Goal: Task Accomplishment & Management: Manage account settings

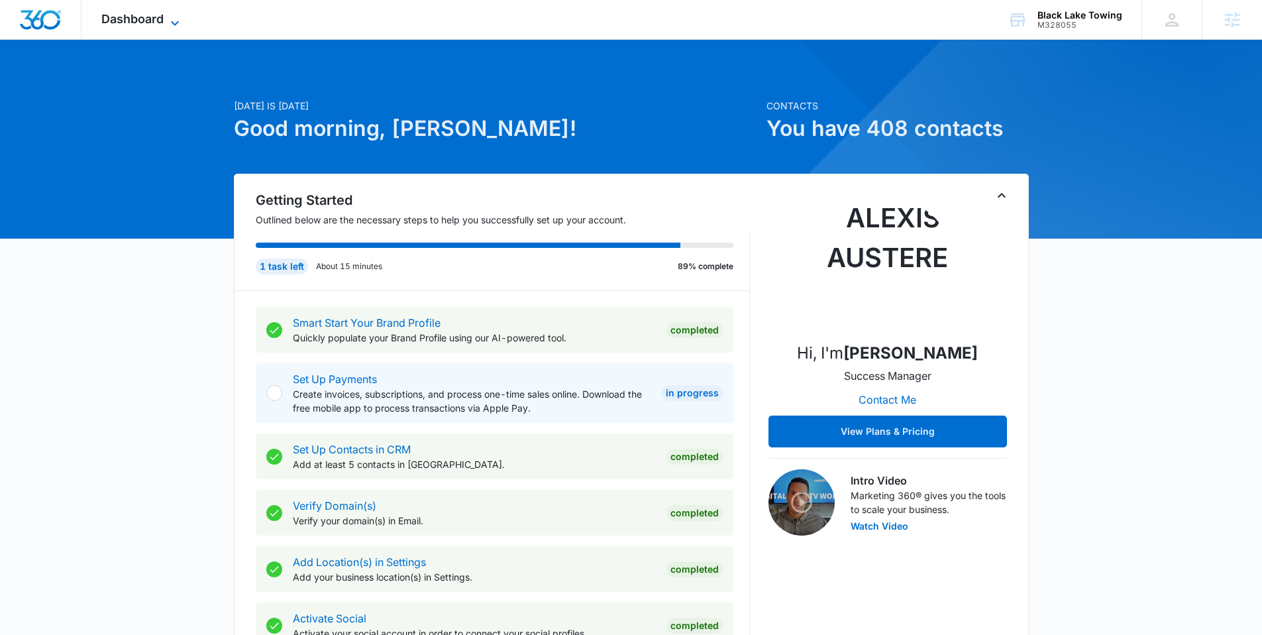
click at [171, 19] on icon at bounding box center [175, 23] width 16 height 16
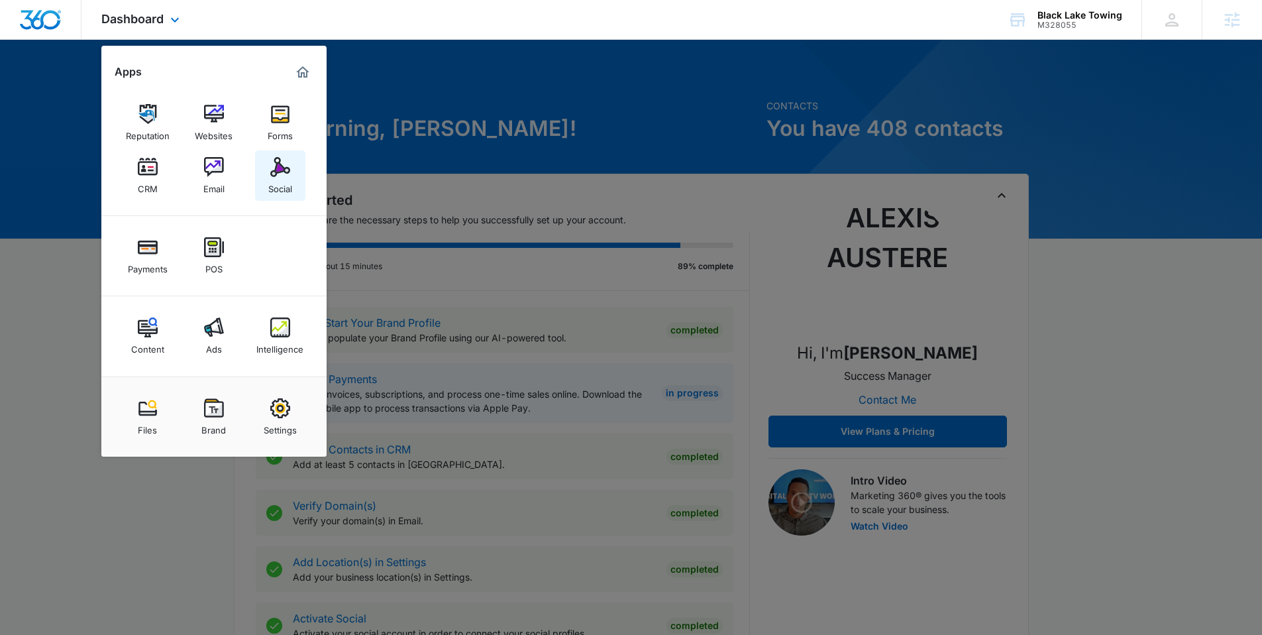
click at [276, 176] on img at bounding box center [280, 167] width 20 height 20
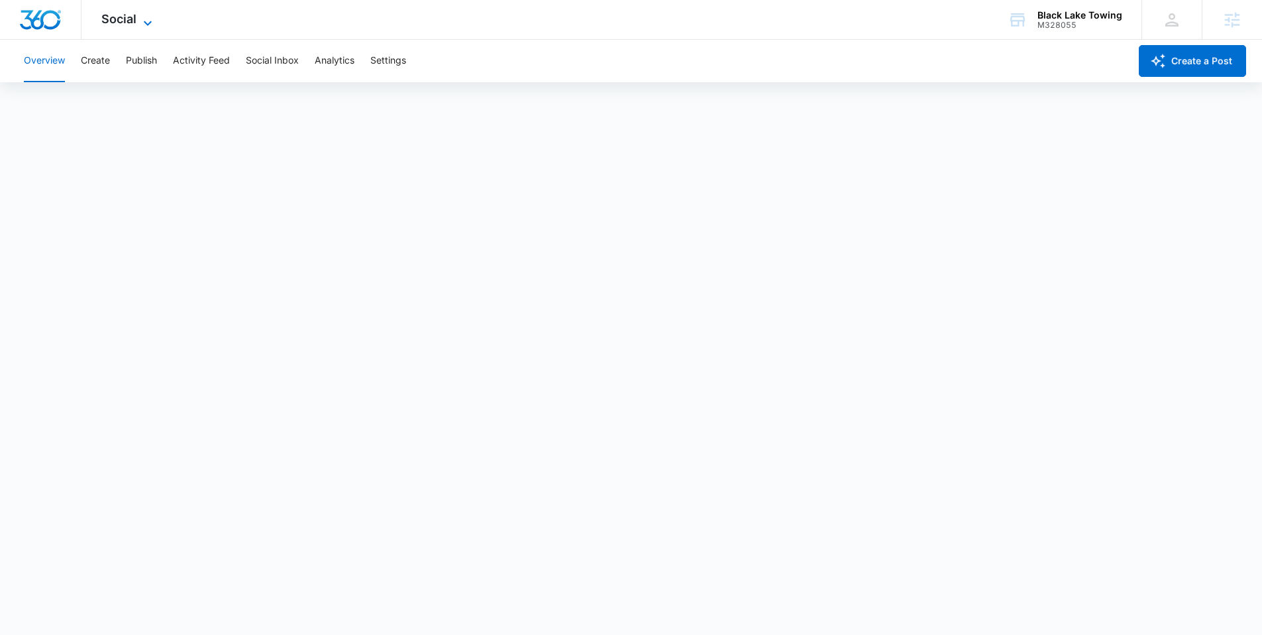
click at [117, 23] on span "Social" at bounding box center [118, 19] width 35 height 14
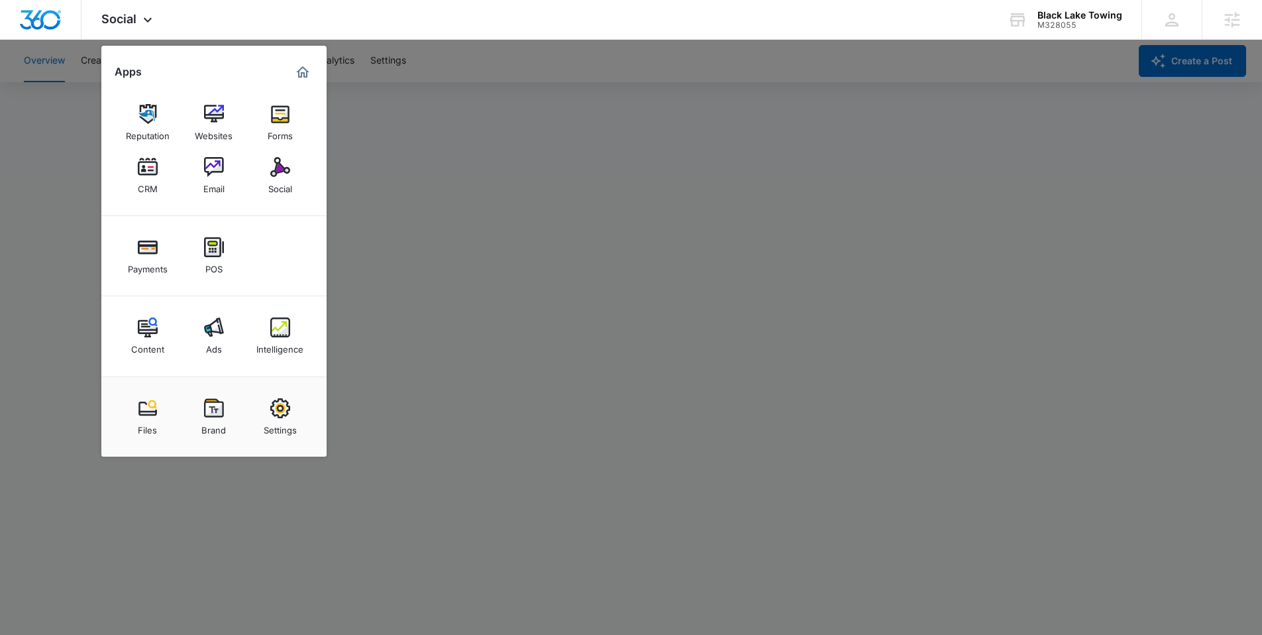
click at [648, 221] on div at bounding box center [631, 317] width 1262 height 635
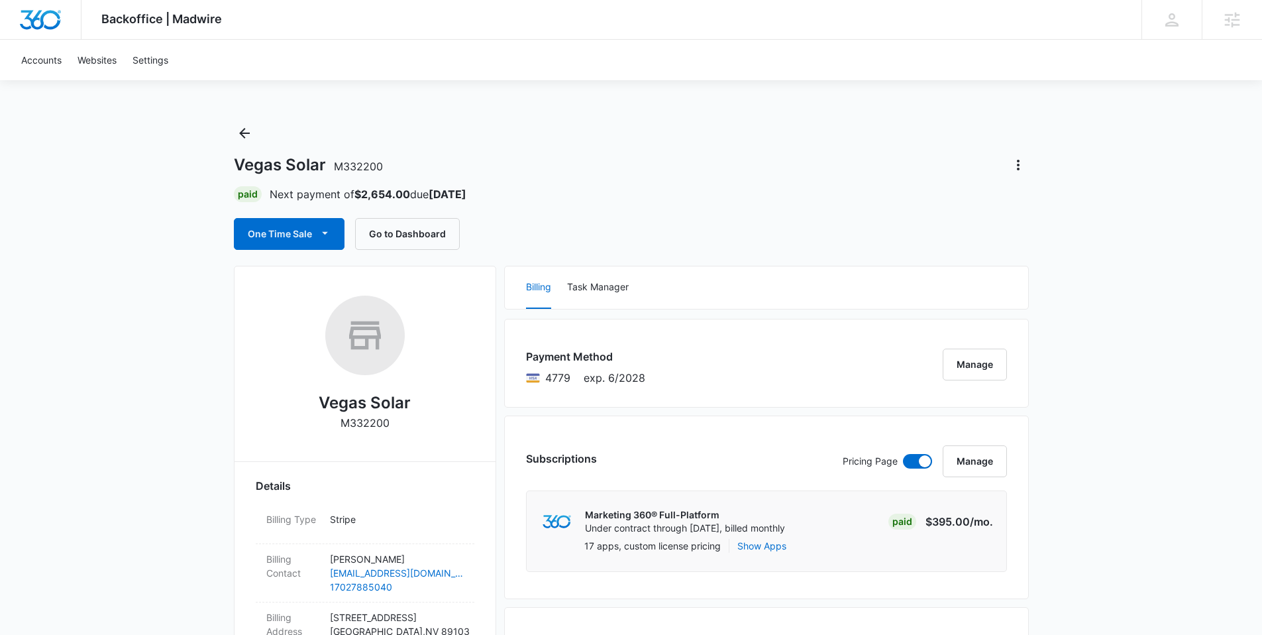
click at [240, 134] on icon "Back" at bounding box center [244, 133] width 11 height 11
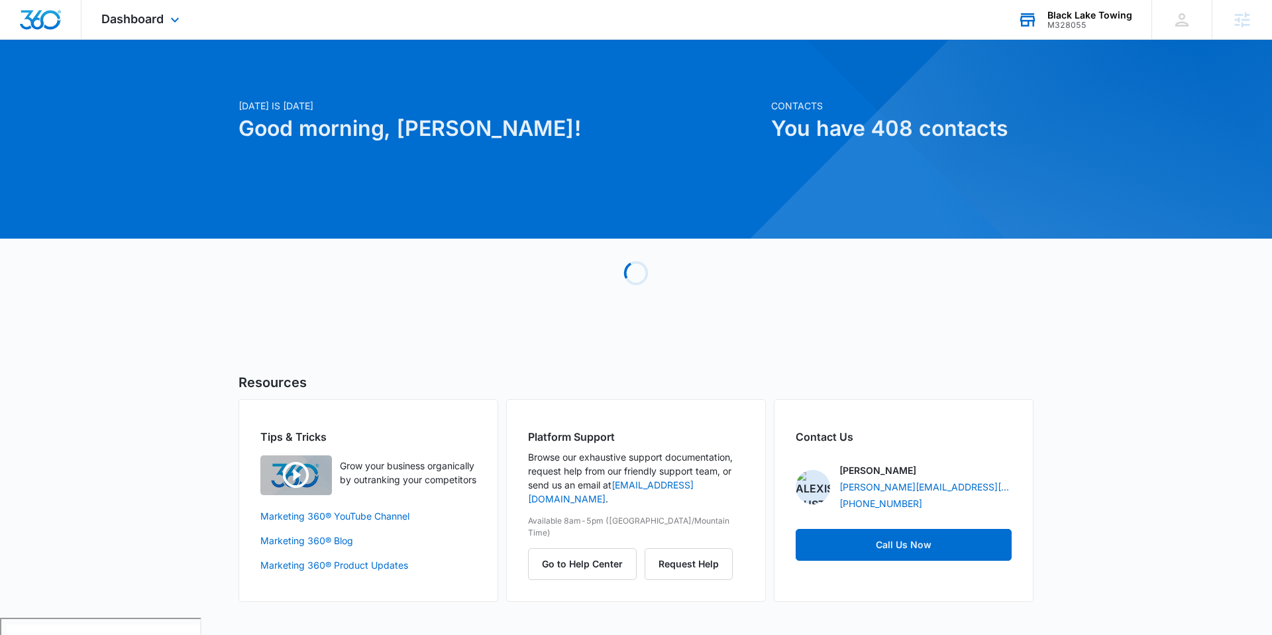
click at [1068, 22] on div "M328055" at bounding box center [1089, 25] width 85 height 9
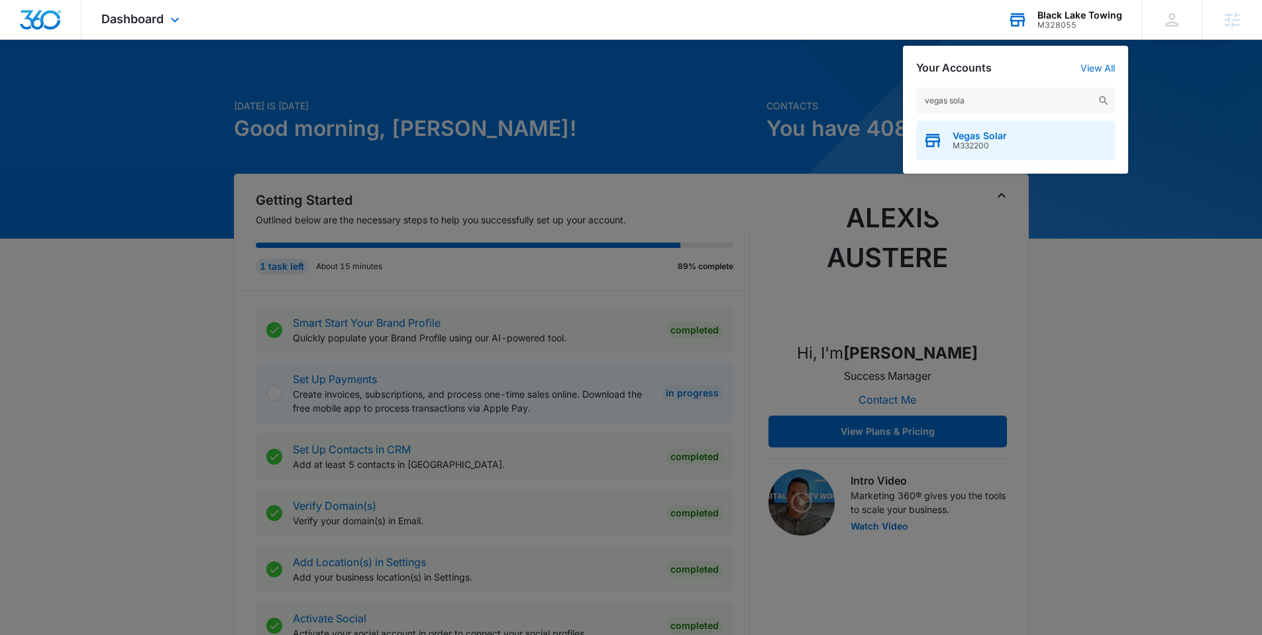
type input "vegas sola"
click at [940, 142] on icon "button" at bounding box center [933, 140] width 20 height 20
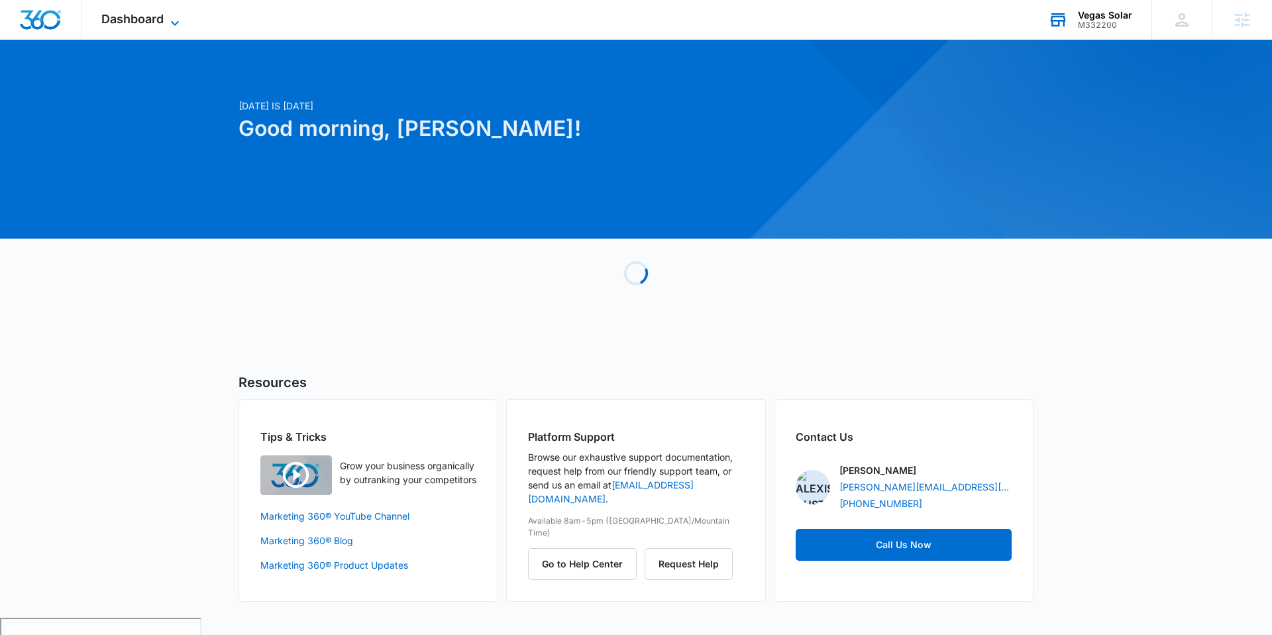
click at [162, 23] on span "Dashboard" at bounding box center [132, 19] width 62 height 14
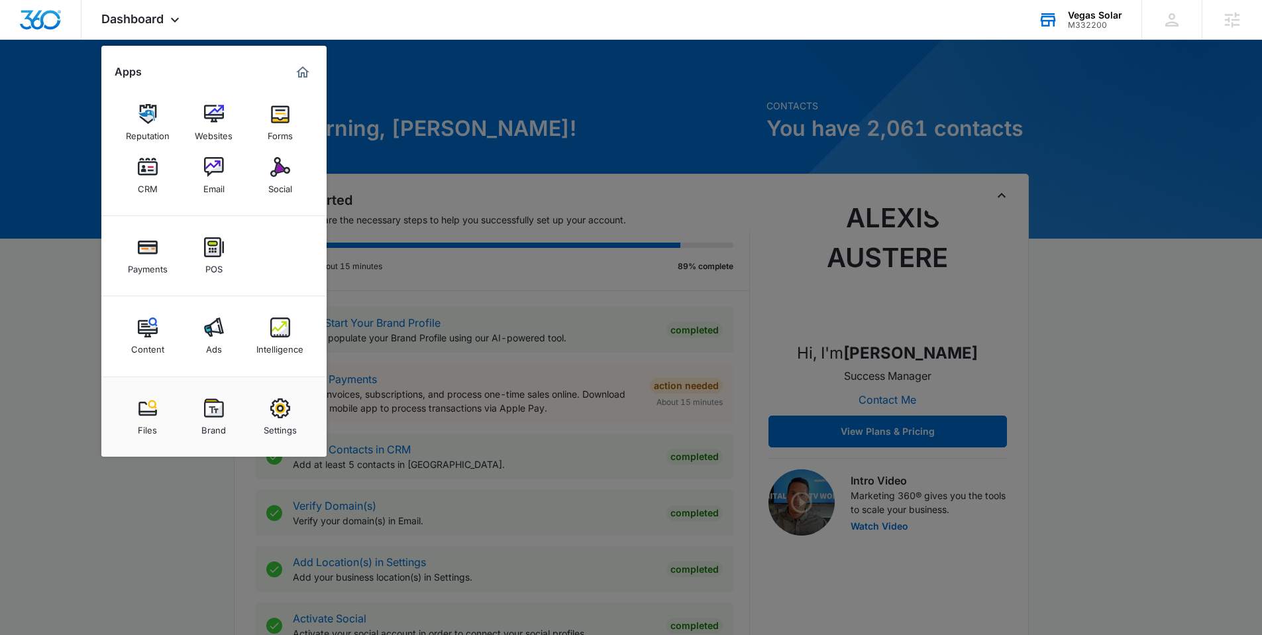
click at [203, 343] on link "Ads" at bounding box center [214, 336] width 50 height 50
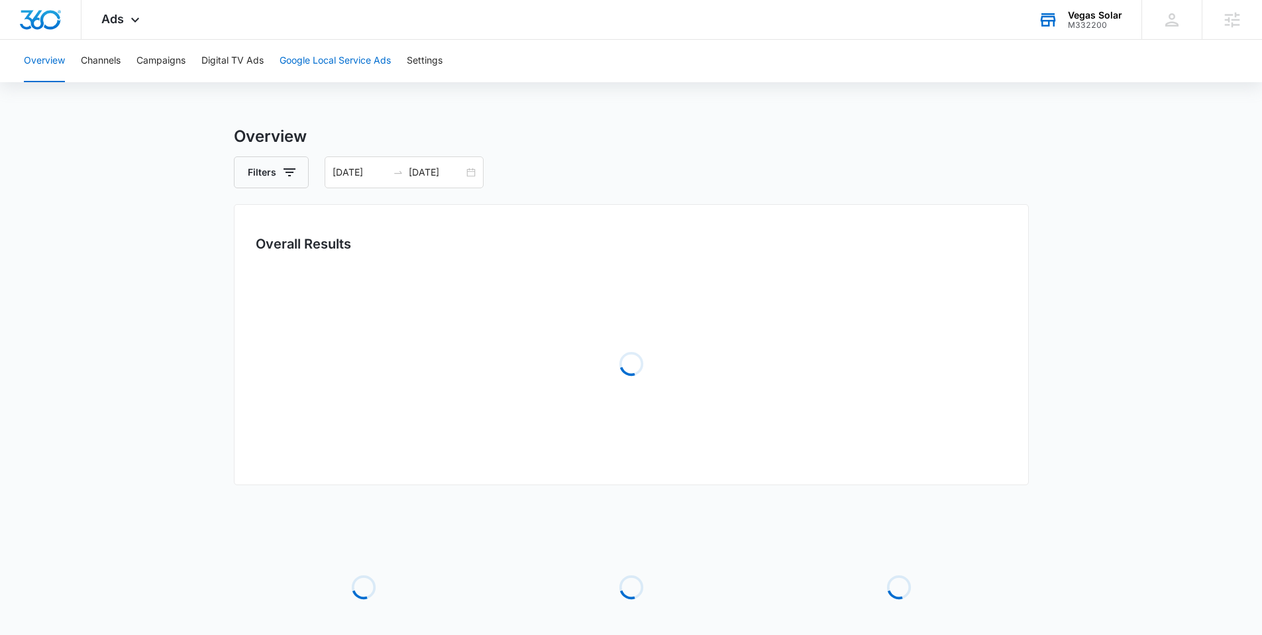
click at [340, 68] on button "Google Local Service Ads" at bounding box center [335, 61] width 111 height 42
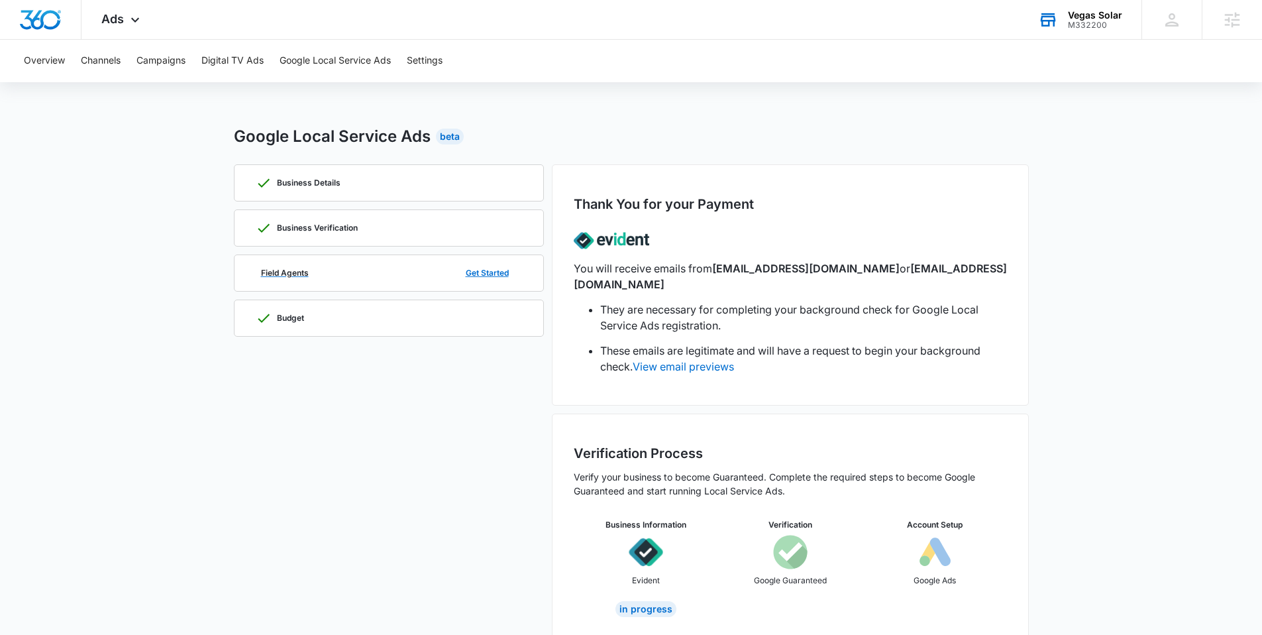
click at [377, 274] on div "Field Agents Get Started" at bounding box center [389, 273] width 266 height 36
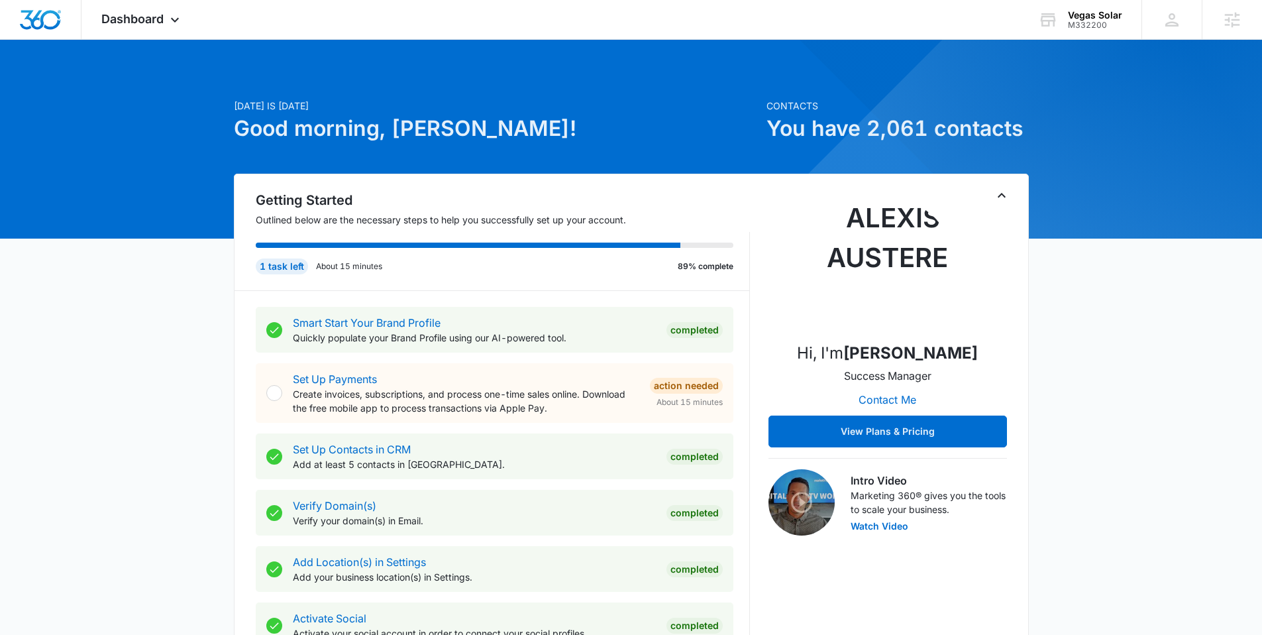
click at [154, 26] on div "Dashboard Apps Reputation Websites Forms CRM Email Social Payments POS Content …" at bounding box center [141, 19] width 121 height 39
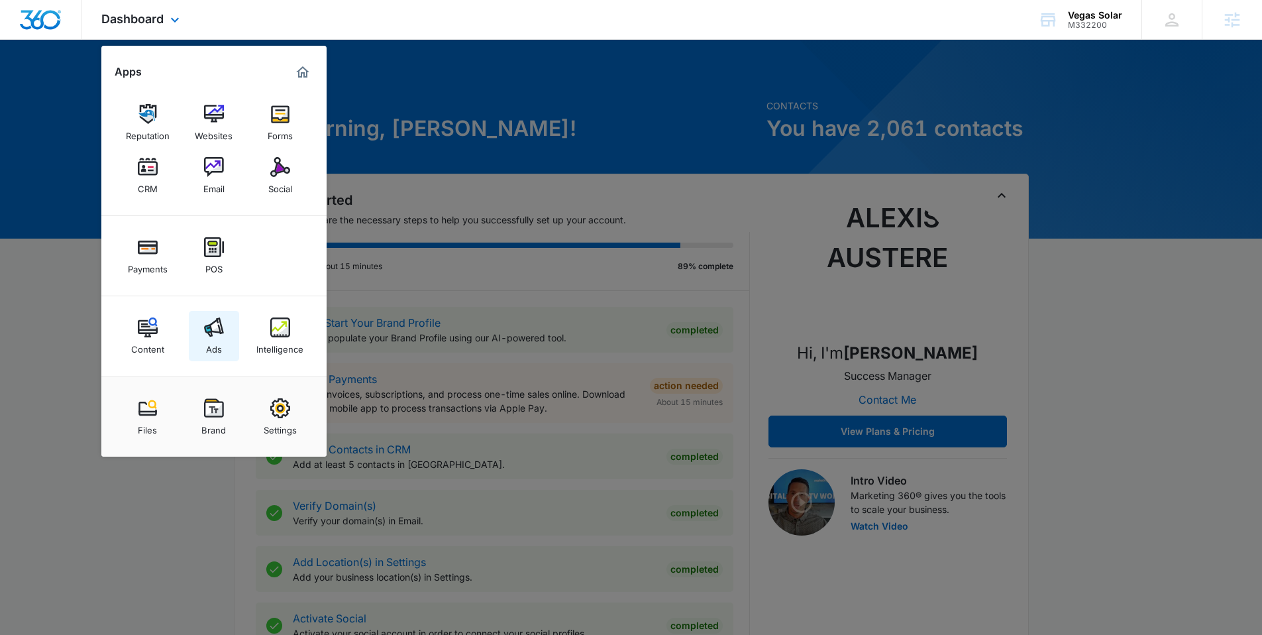
click at [208, 336] on img at bounding box center [214, 327] width 20 height 20
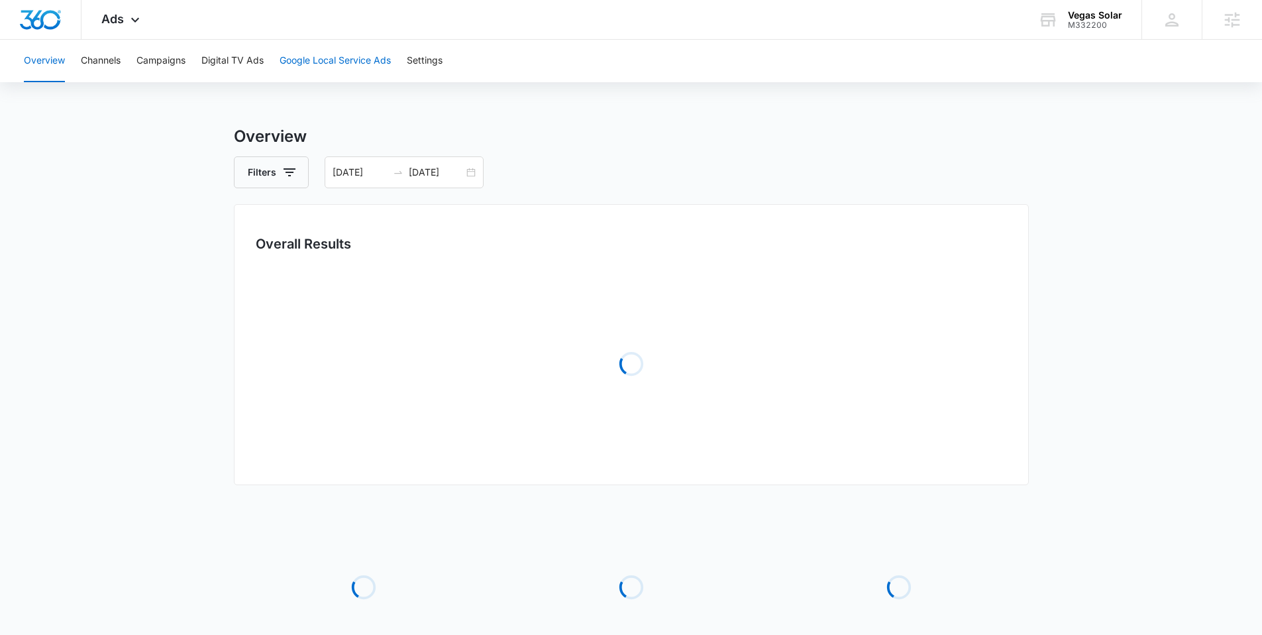
click at [305, 62] on button "Google Local Service Ads" at bounding box center [335, 61] width 111 height 42
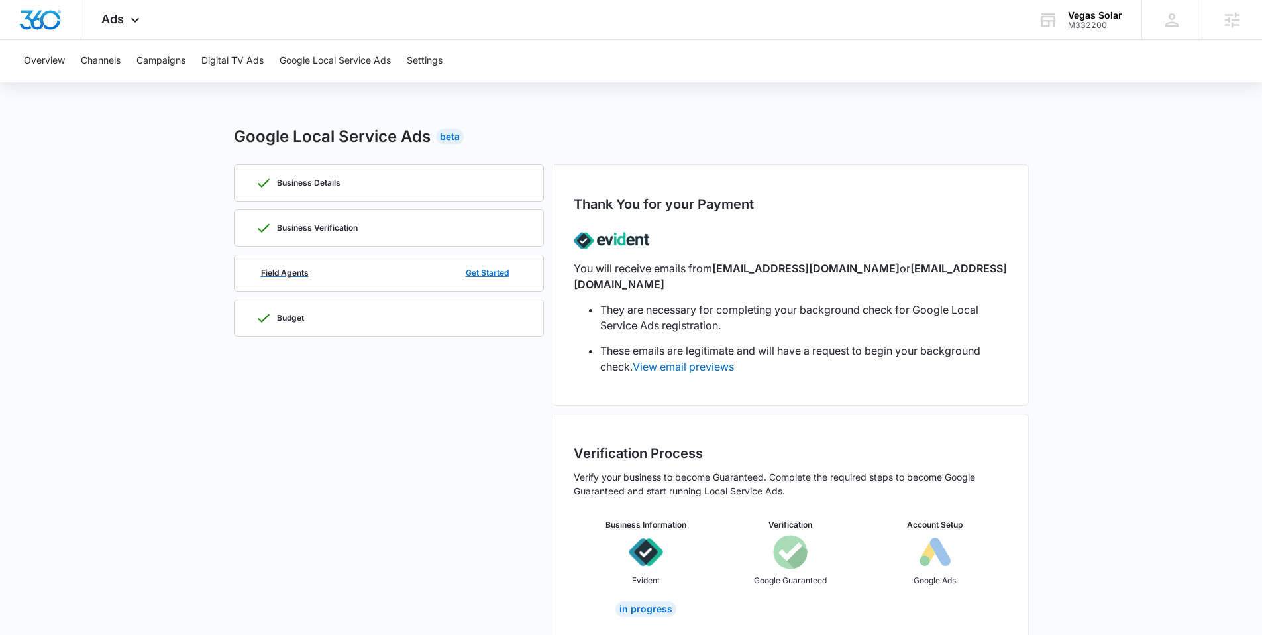
drag, startPoint x: 422, startPoint y: 274, endPoint x: 502, endPoint y: 268, distance: 80.4
click at [421, 274] on div "Field Agents Get Started" at bounding box center [389, 273] width 266 height 36
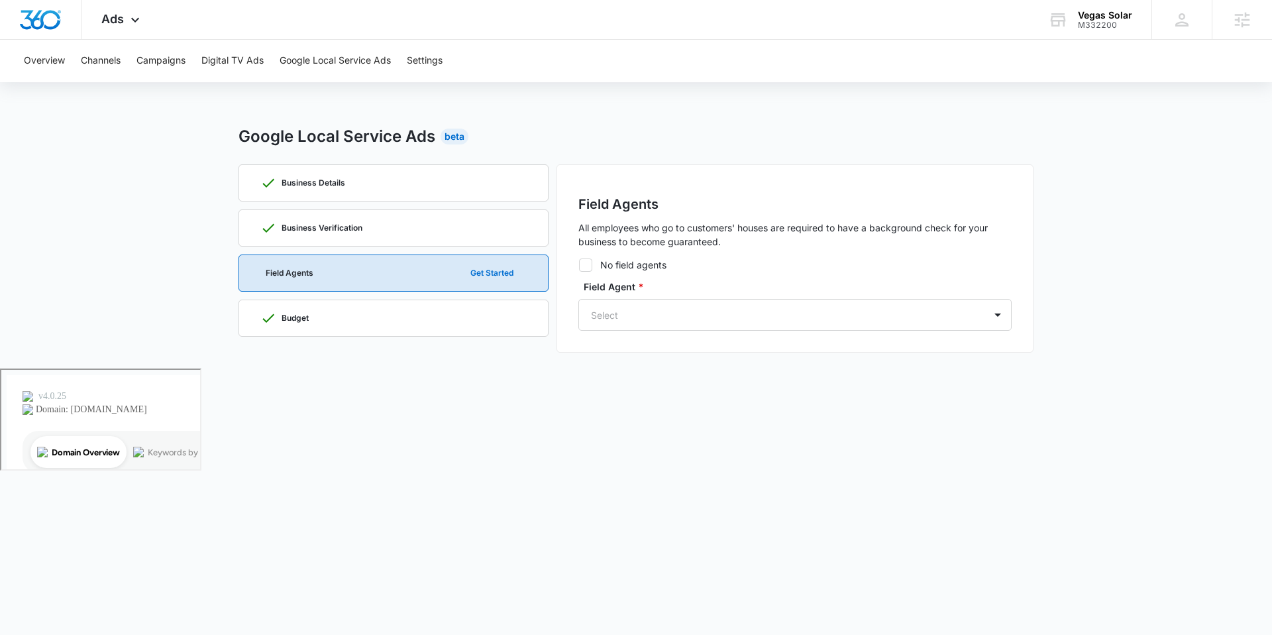
click at [616, 269] on label "No field agents" at bounding box center [794, 265] width 433 height 14
click at [579, 265] on input "No field agents" at bounding box center [578, 264] width 1 height 1
checkbox input "true"
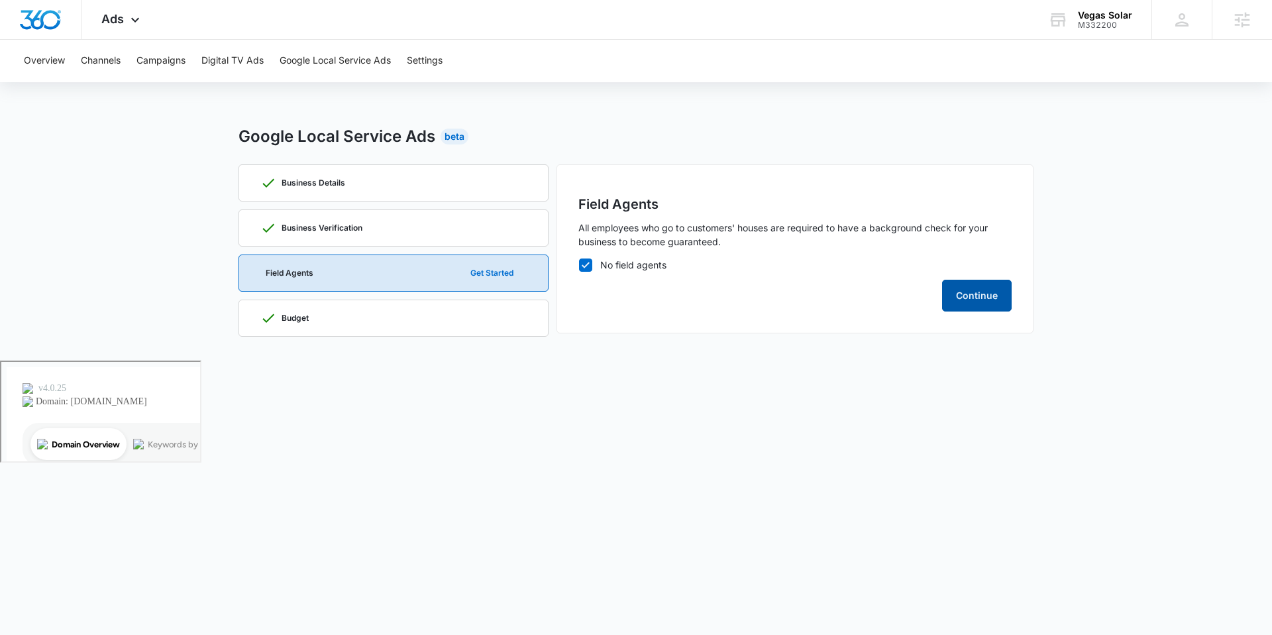
click at [960, 295] on button "Continue" at bounding box center [977, 296] width 70 height 32
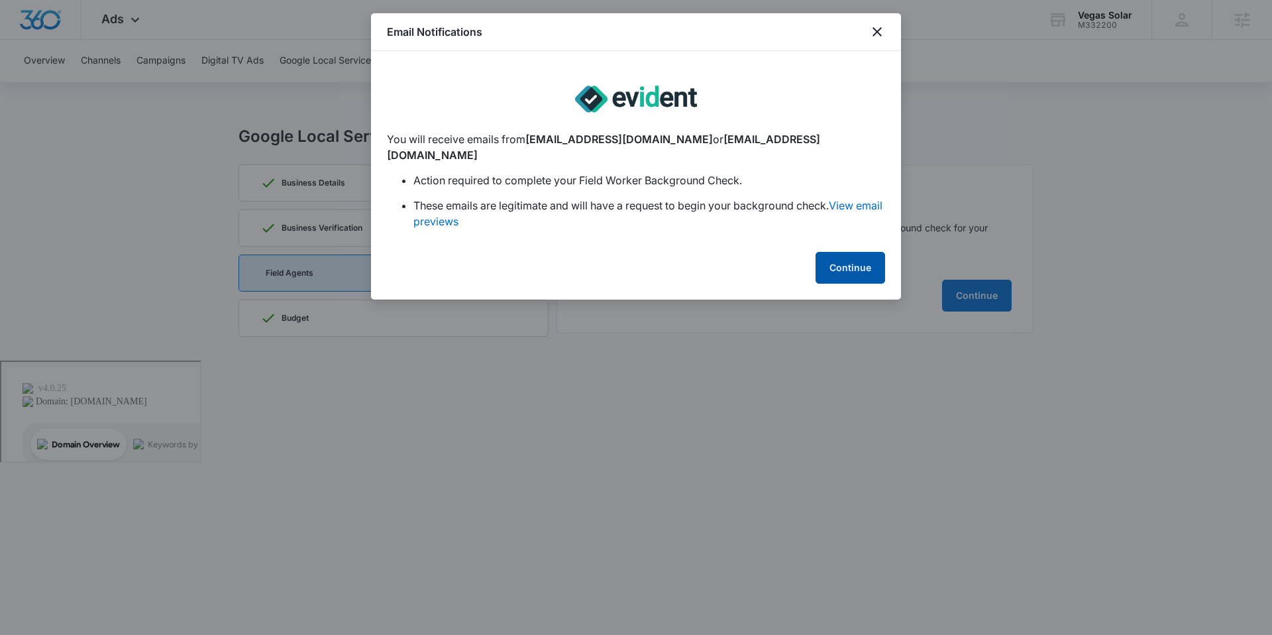
click at [841, 252] on button "Continue" at bounding box center [850, 268] width 70 height 32
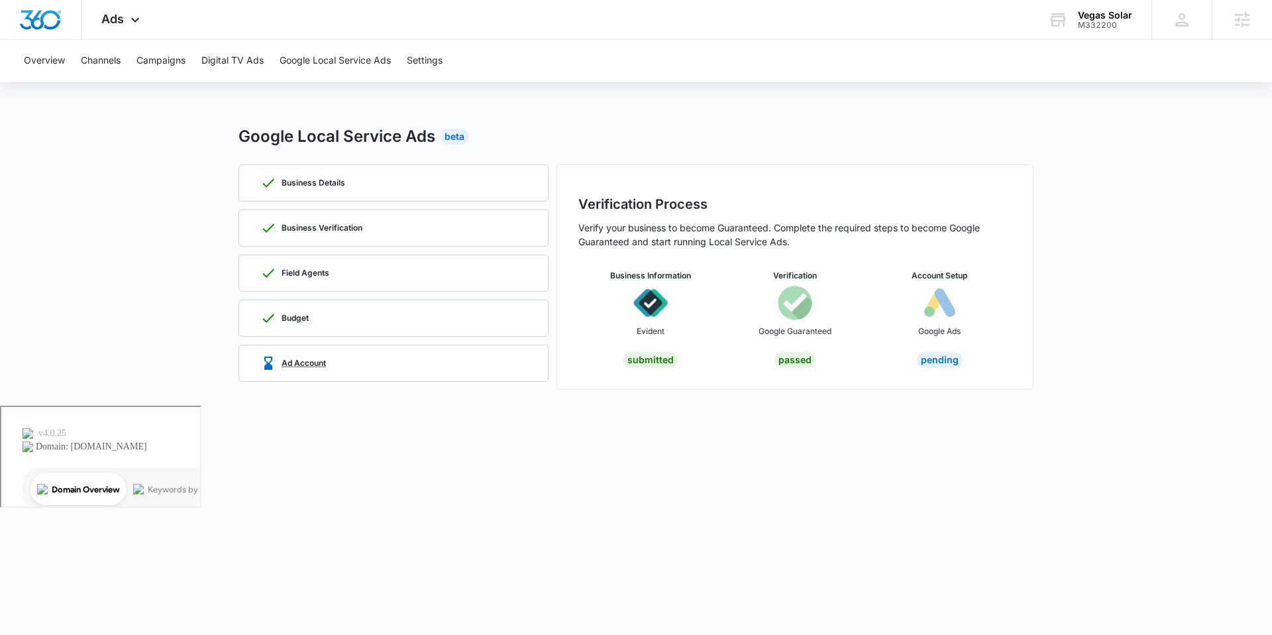
click at [382, 374] on div "Ad Account" at bounding box center [393, 363] width 266 height 36
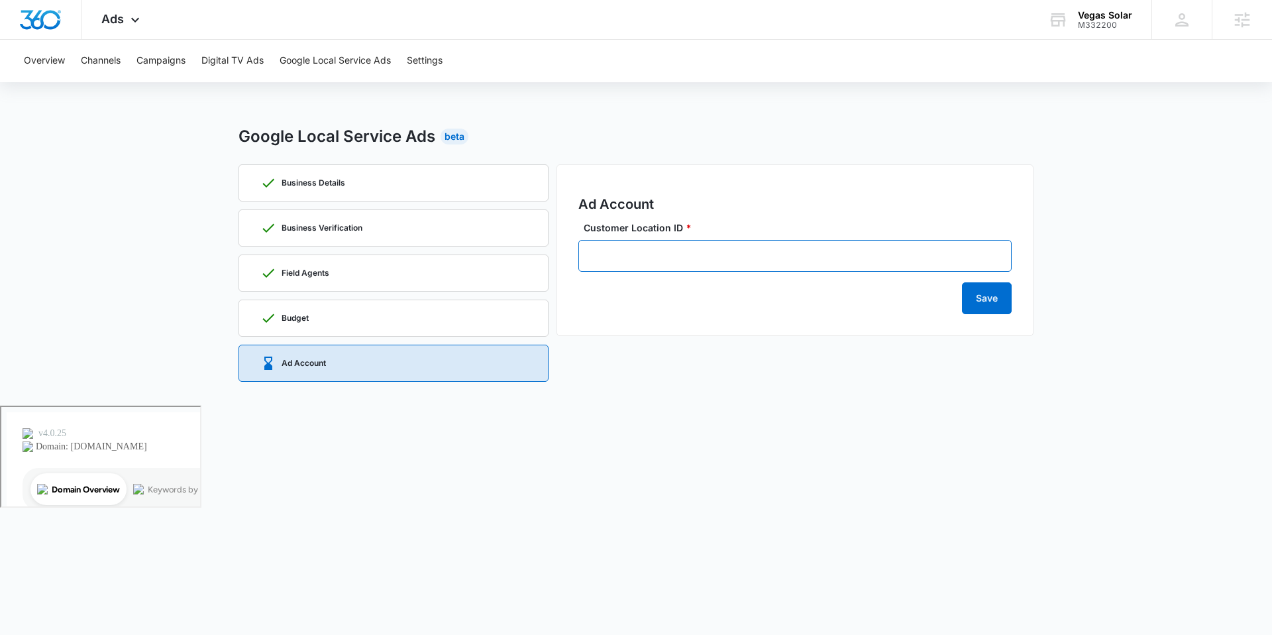
click at [664, 248] on input "Customer Location ID *" at bounding box center [794, 256] width 433 height 32
click at [723, 183] on div "Ad Account Customer Location ID * Save" at bounding box center [794, 250] width 477 height 172
click at [689, 250] on input "Customer Location ID *" at bounding box center [794, 256] width 433 height 32
click at [619, 184] on div "Ad Account Customer Location ID * Save" at bounding box center [794, 250] width 477 height 172
drag, startPoint x: 80, startPoint y: 13, endPoint x: 103, endPoint y: 13, distance: 22.5
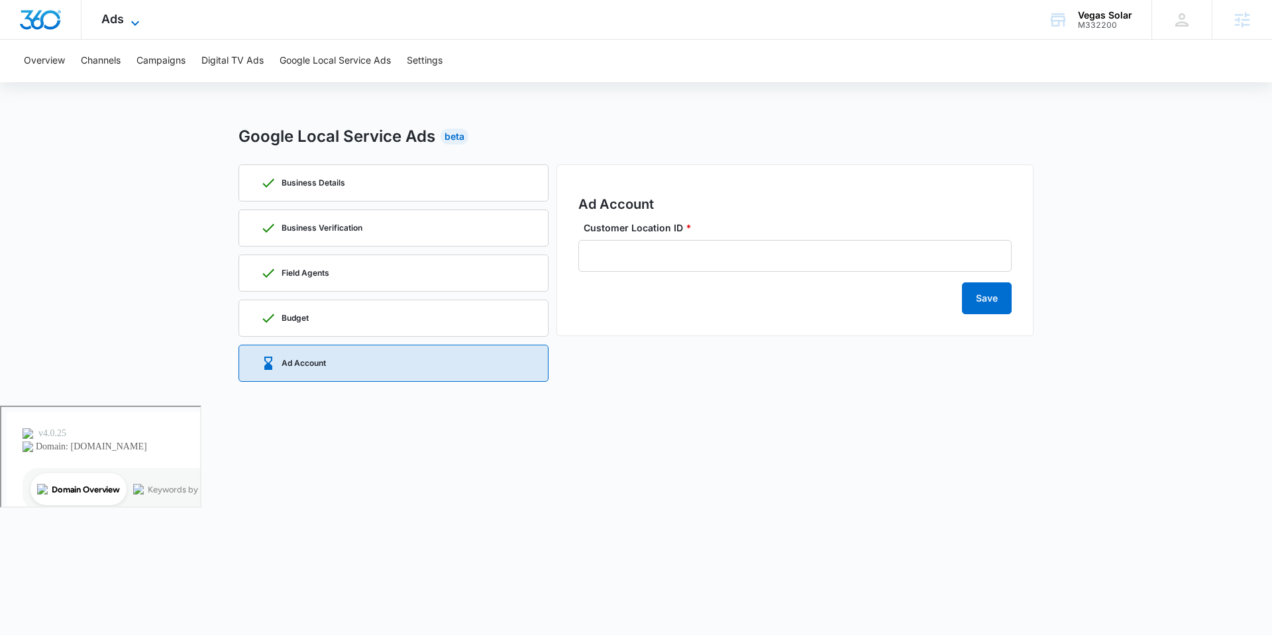
click at [80, 12] on div at bounding box center [40, 19] width 81 height 39
click at [107, 17] on span "Ads" at bounding box center [112, 19] width 23 height 14
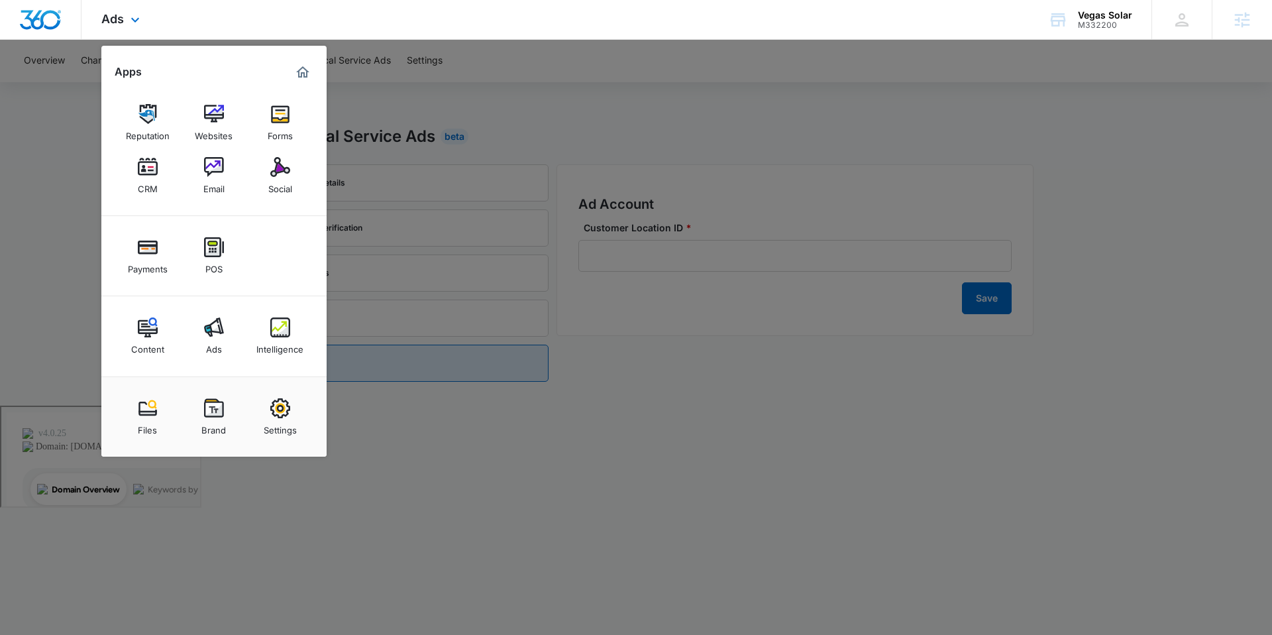
click at [468, 30] on div "Ads Apps Reputation Websites Forms CRM Email Social Payments POS Content Ads In…" at bounding box center [636, 20] width 1272 height 40
click at [781, 113] on div at bounding box center [636, 317] width 1272 height 635
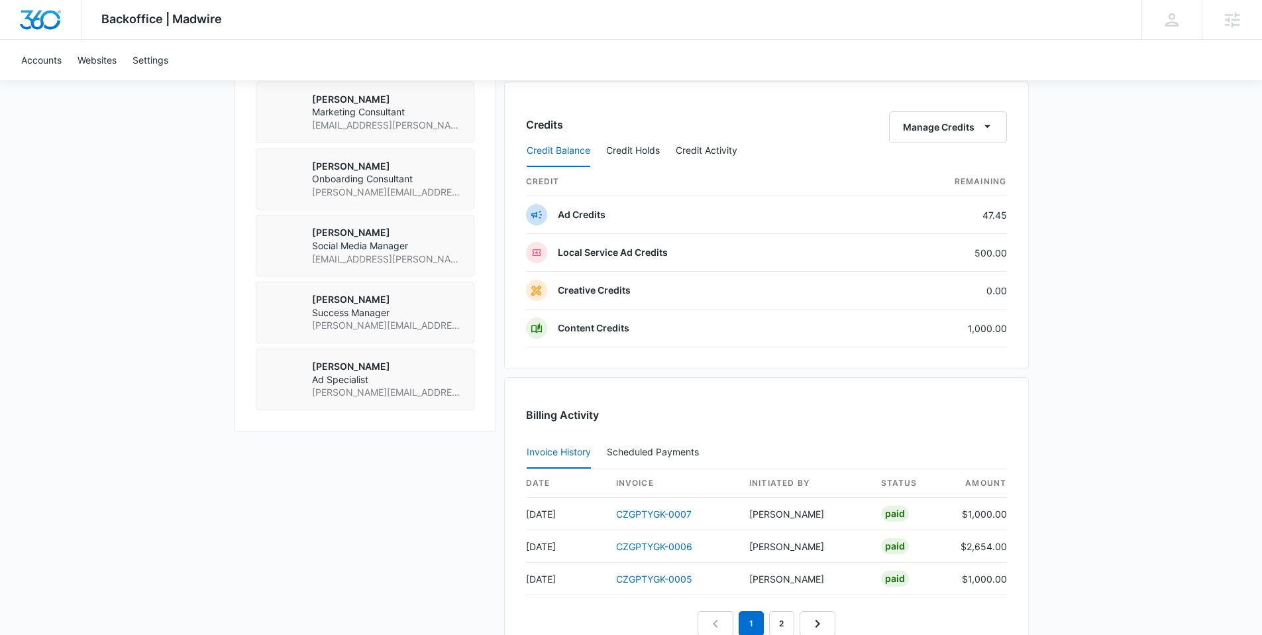
scroll to position [988, 0]
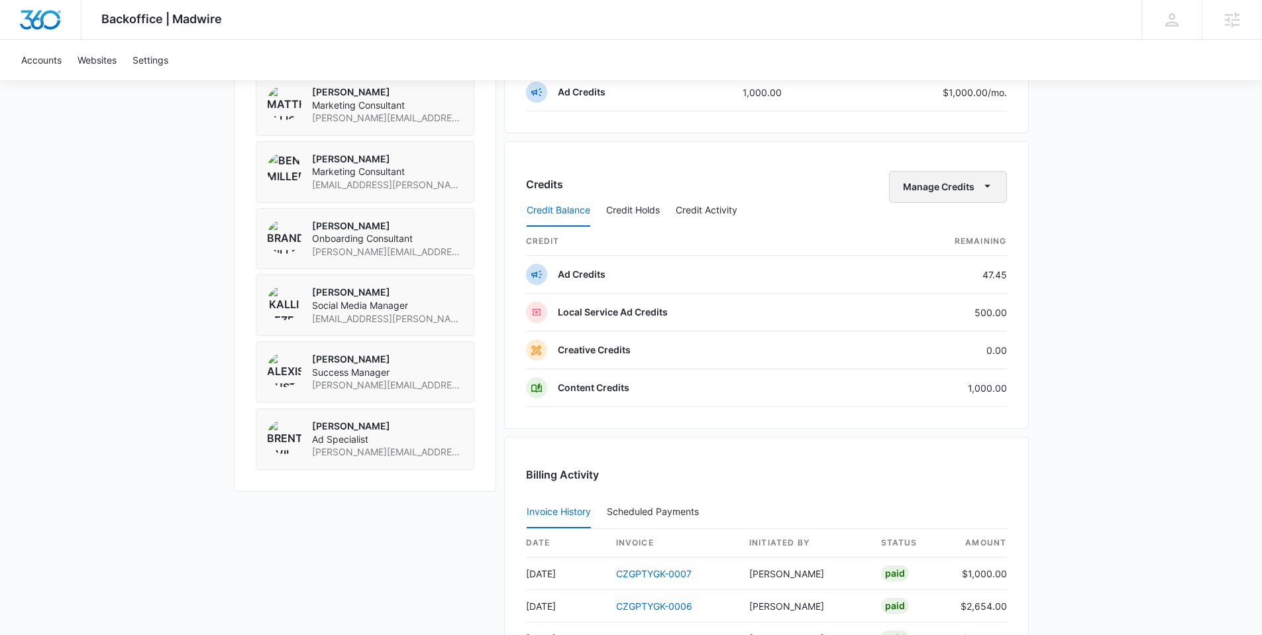
drag, startPoint x: 941, startPoint y: 187, endPoint x: 925, endPoint y: 186, distance: 15.3
click at [939, 186] on button "Manage Credits" at bounding box center [948, 187] width 118 height 32
click at [923, 226] on div "Transfer Credits" at bounding box center [940, 229] width 70 height 9
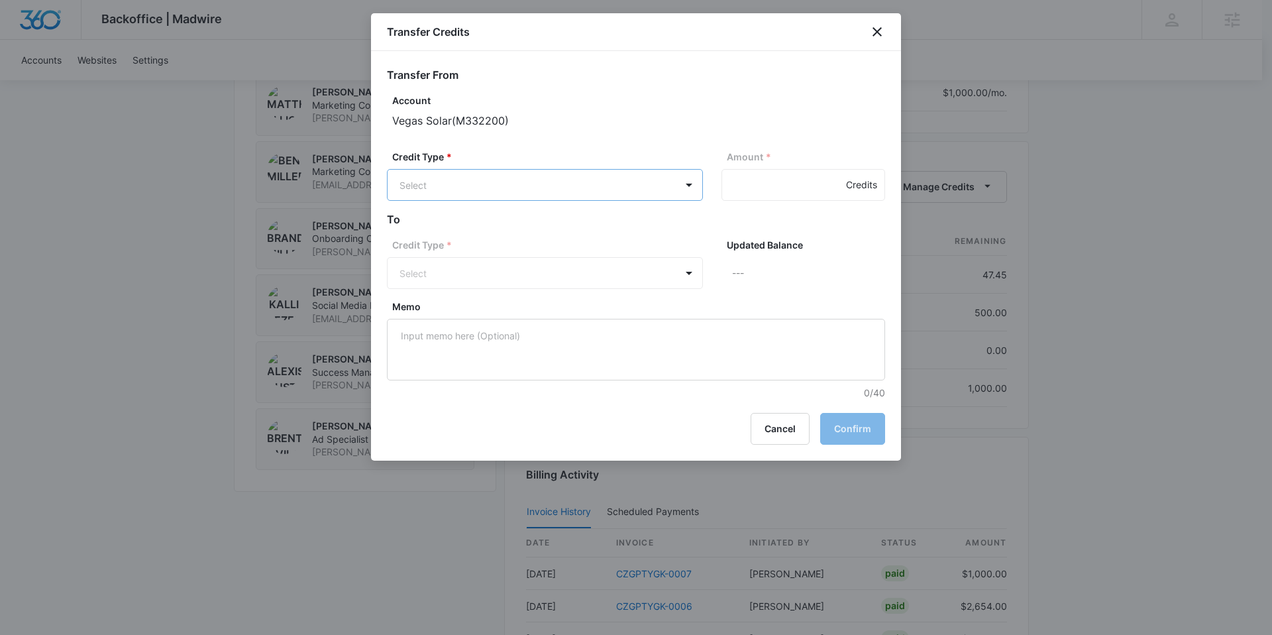
click at [537, 178] on body "Backoffice | Madwire Apps Settings AA Alexis Austere alexis.austere@madwire.com…" at bounding box center [636, 39] width 1272 height 2055
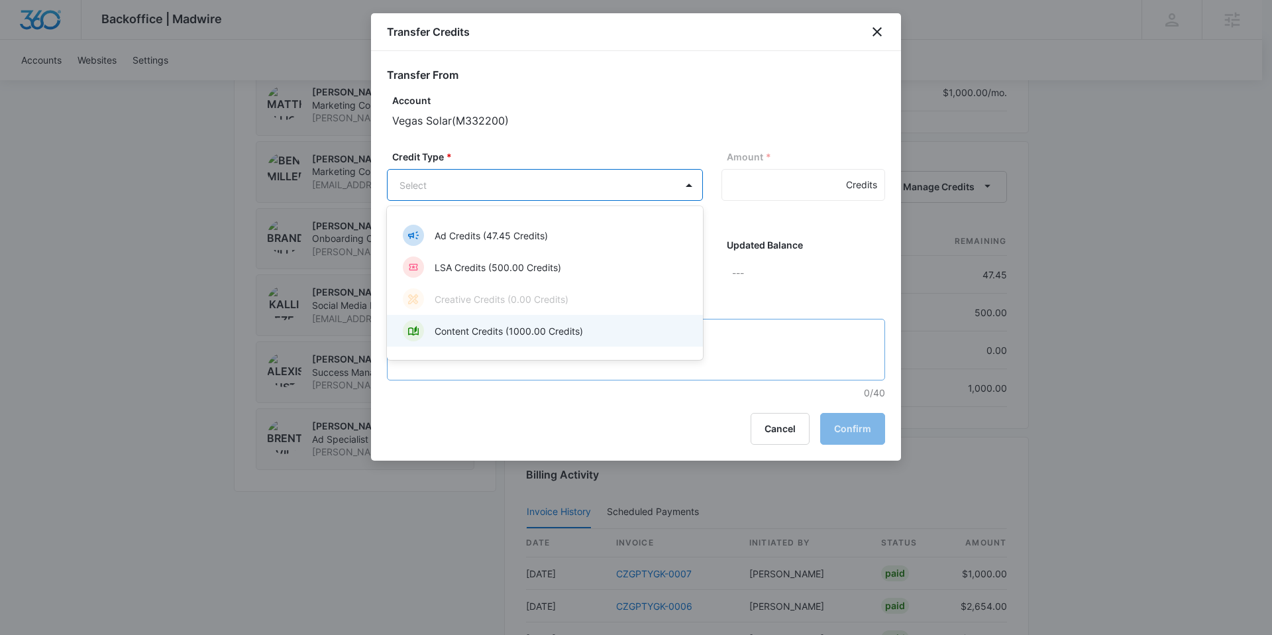
click at [491, 329] on p "Content Credits (1000.00 Credits)" at bounding box center [509, 331] width 148 height 14
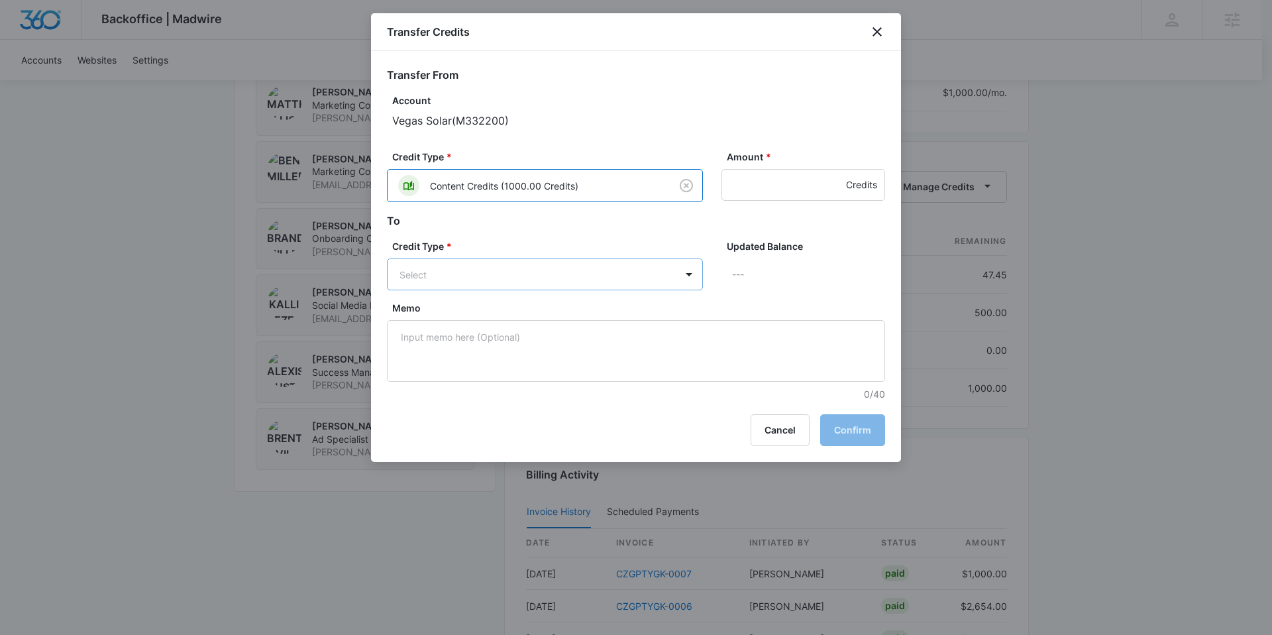
click at [543, 262] on body "Backoffice | Madwire Apps Settings AA Alexis Austere alexis.austere@madwire.com…" at bounding box center [636, 39] width 1272 height 2055
click at [584, 232] on div at bounding box center [636, 317] width 1272 height 635
click at [874, 28] on icon "close" at bounding box center [876, 31] width 9 height 9
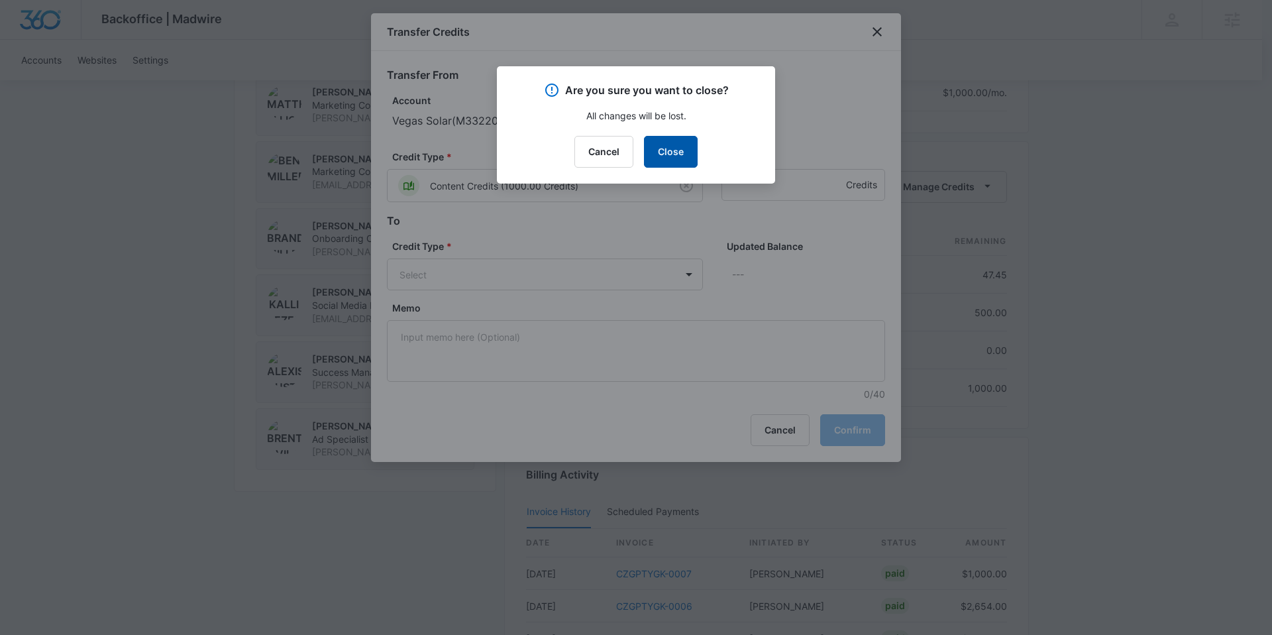
click at [671, 148] on button "Close" at bounding box center [671, 152] width 54 height 32
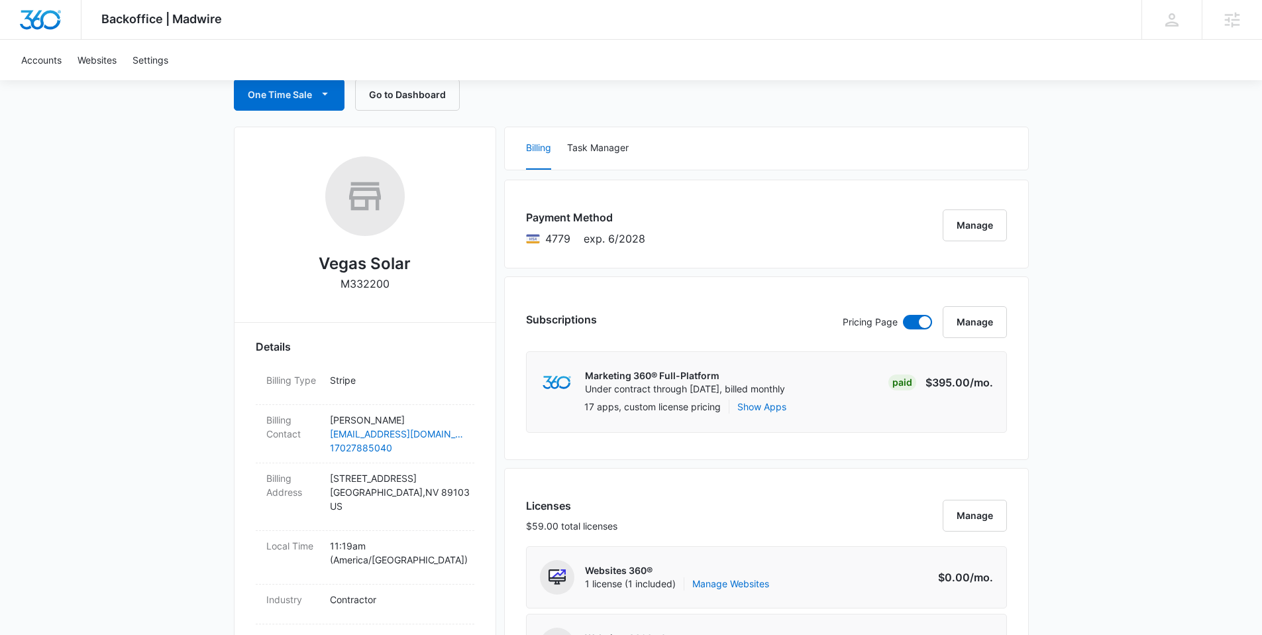
scroll to position [0, 0]
